Goal: Information Seeking & Learning: Learn about a topic

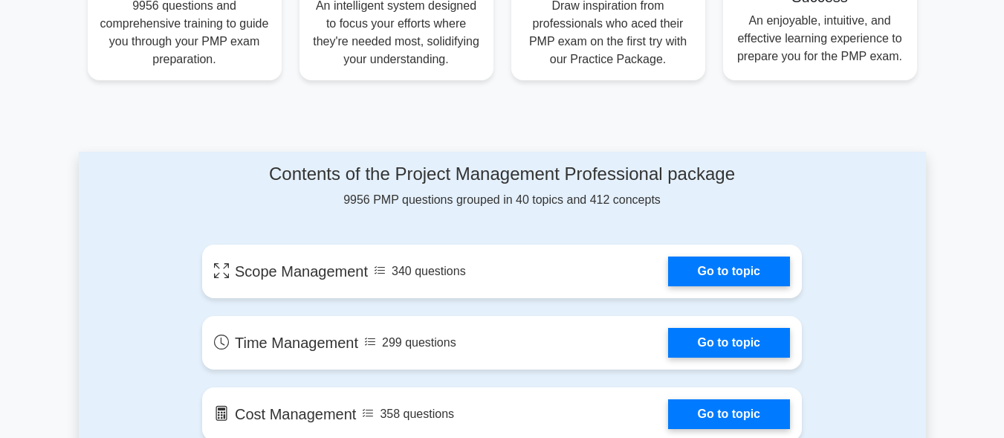
scroll to position [683, 0]
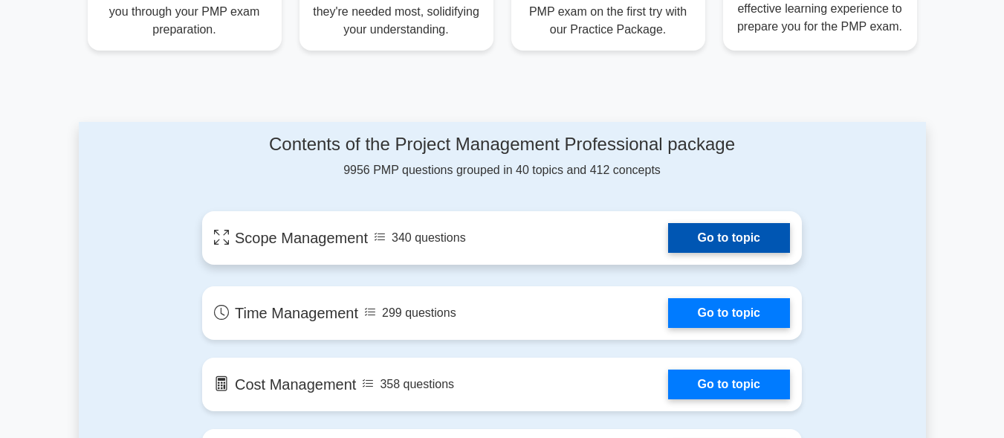
click at [760, 237] on link "Go to topic" at bounding box center [729, 238] width 122 height 30
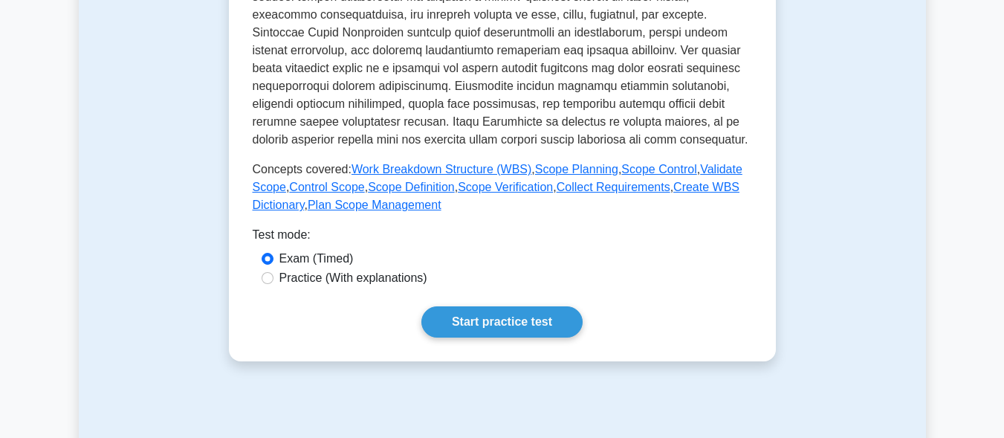
scroll to position [594, 0]
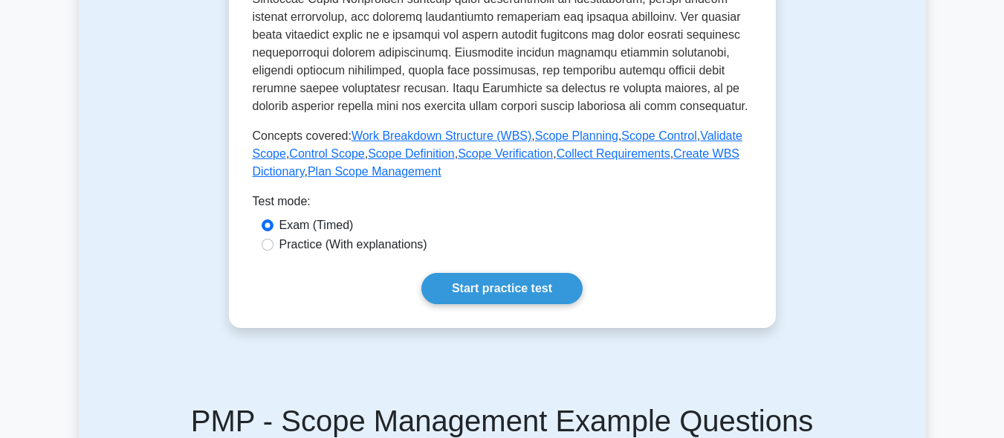
click at [449, 213] on div "Test mode:" at bounding box center [502, 204] width 499 height 24
click at [296, 226] on label "Exam (Timed)" at bounding box center [316, 225] width 74 height 18
click at [273, 226] on input "Exam (Timed)" at bounding box center [267, 225] width 12 height 12
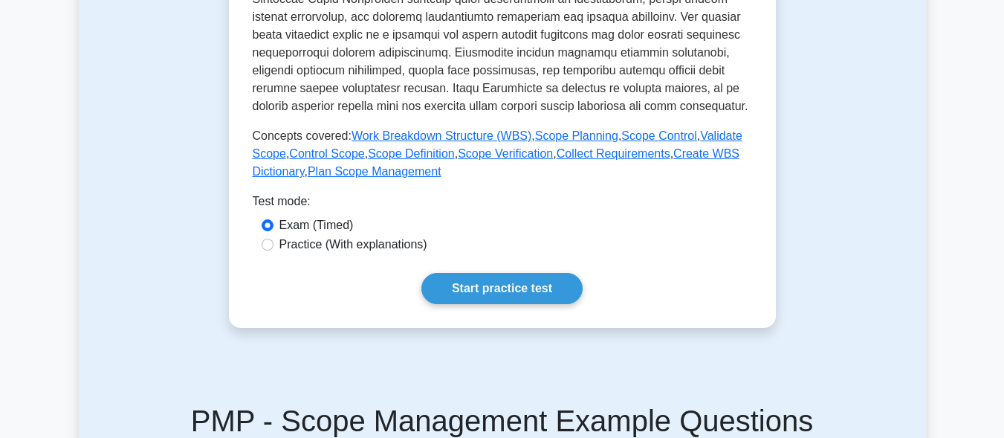
click at [308, 243] on label "Practice (With explanations)" at bounding box center [353, 244] width 148 height 18
click at [273, 243] on input "Practice (With explanations)" at bounding box center [267, 244] width 12 height 12
radio input "true"
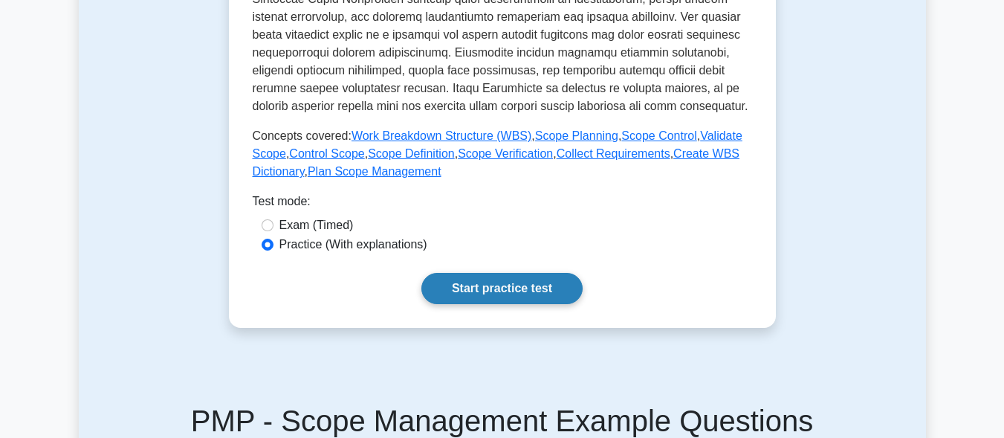
click at [489, 279] on link "Start practice test" at bounding box center [501, 288] width 161 height 31
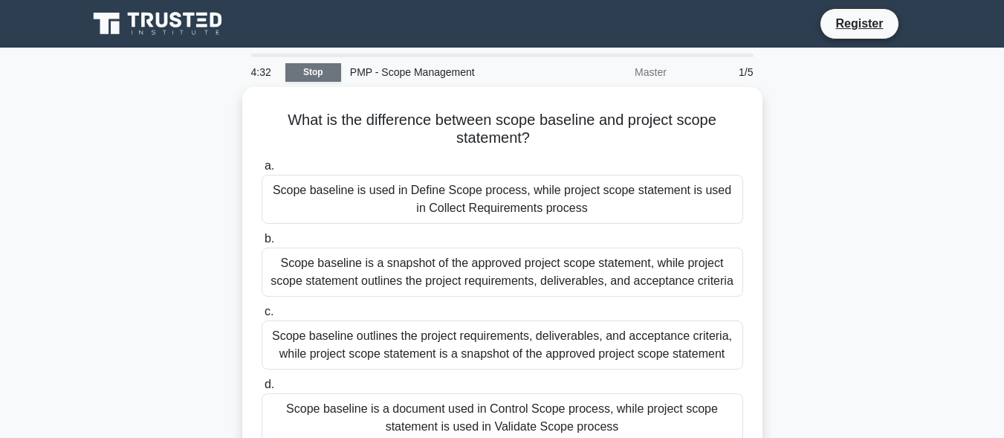
click at [325, 72] on link "Stop" at bounding box center [313, 72] width 56 height 19
